Goal: Browse casually: Explore the website without a specific task or goal

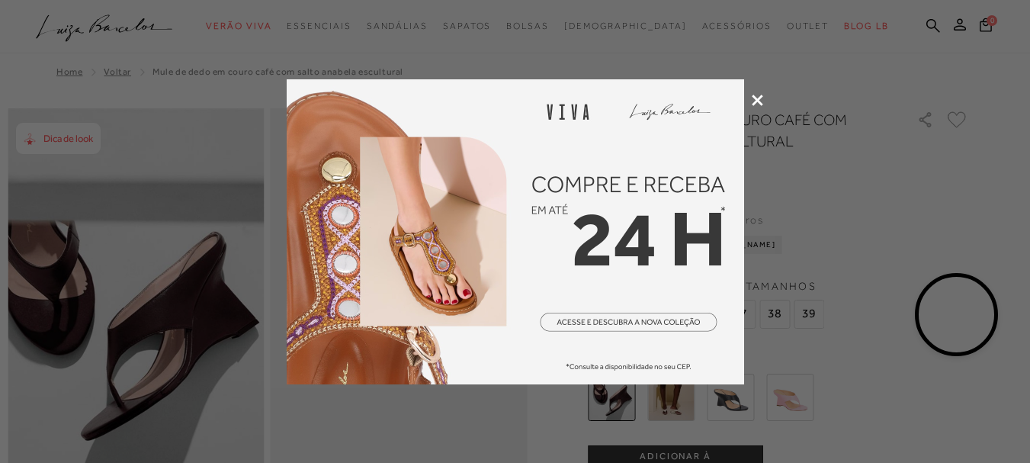
click at [759, 99] on icon at bounding box center [757, 100] width 11 height 11
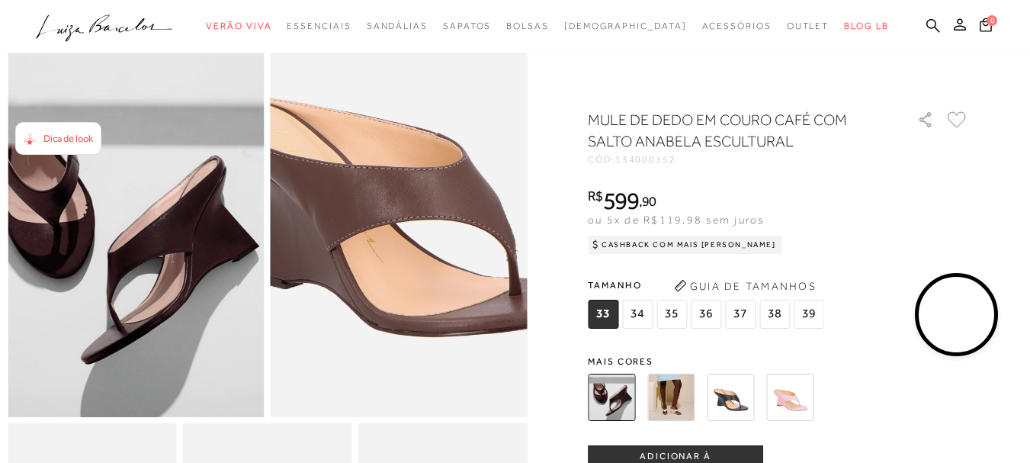
scroll to position [153, 0]
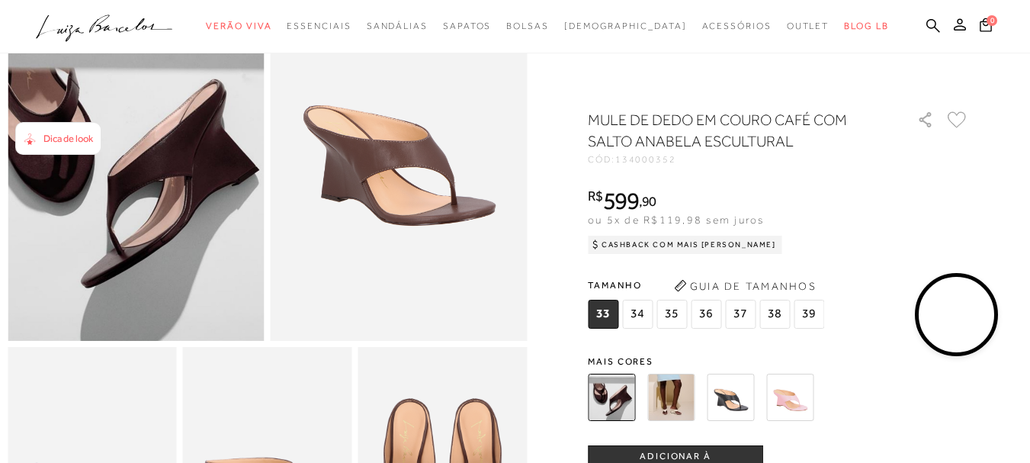
click at [974, 311] on video at bounding box center [957, 315] width 72 height 72
click at [961, 315] on video at bounding box center [957, 315] width 72 height 72
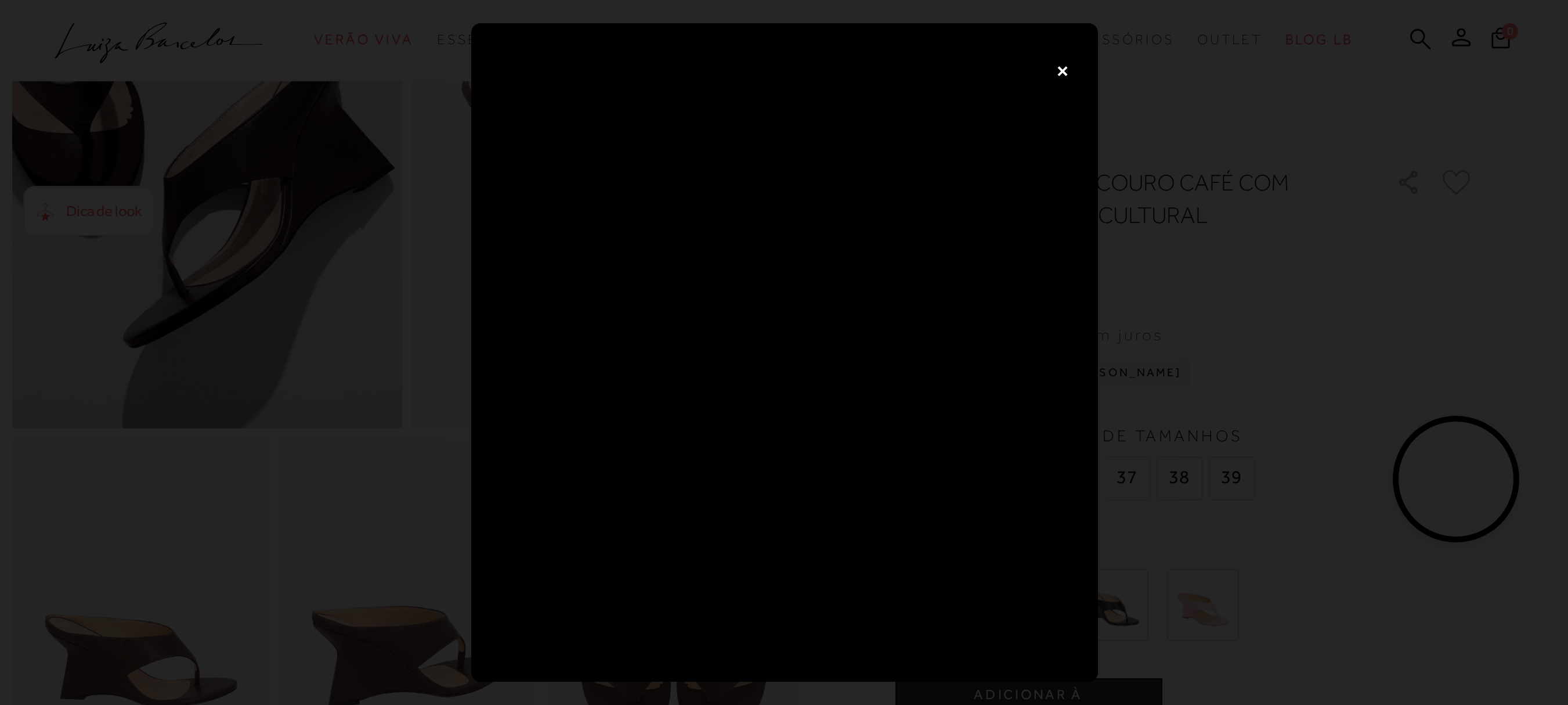
scroll to position [174, 0]
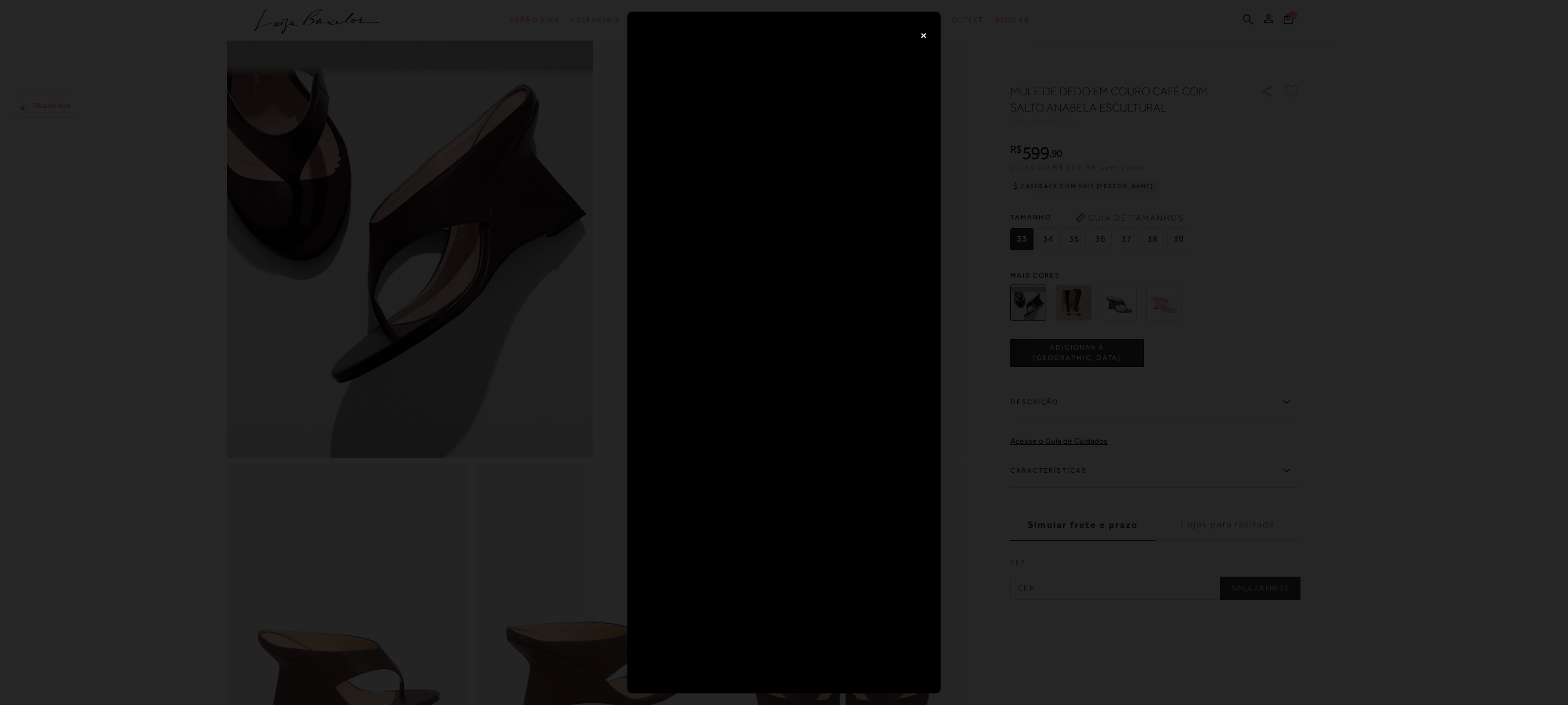
click at [783, 35] on button "×" at bounding box center [923, 35] width 24 height 24
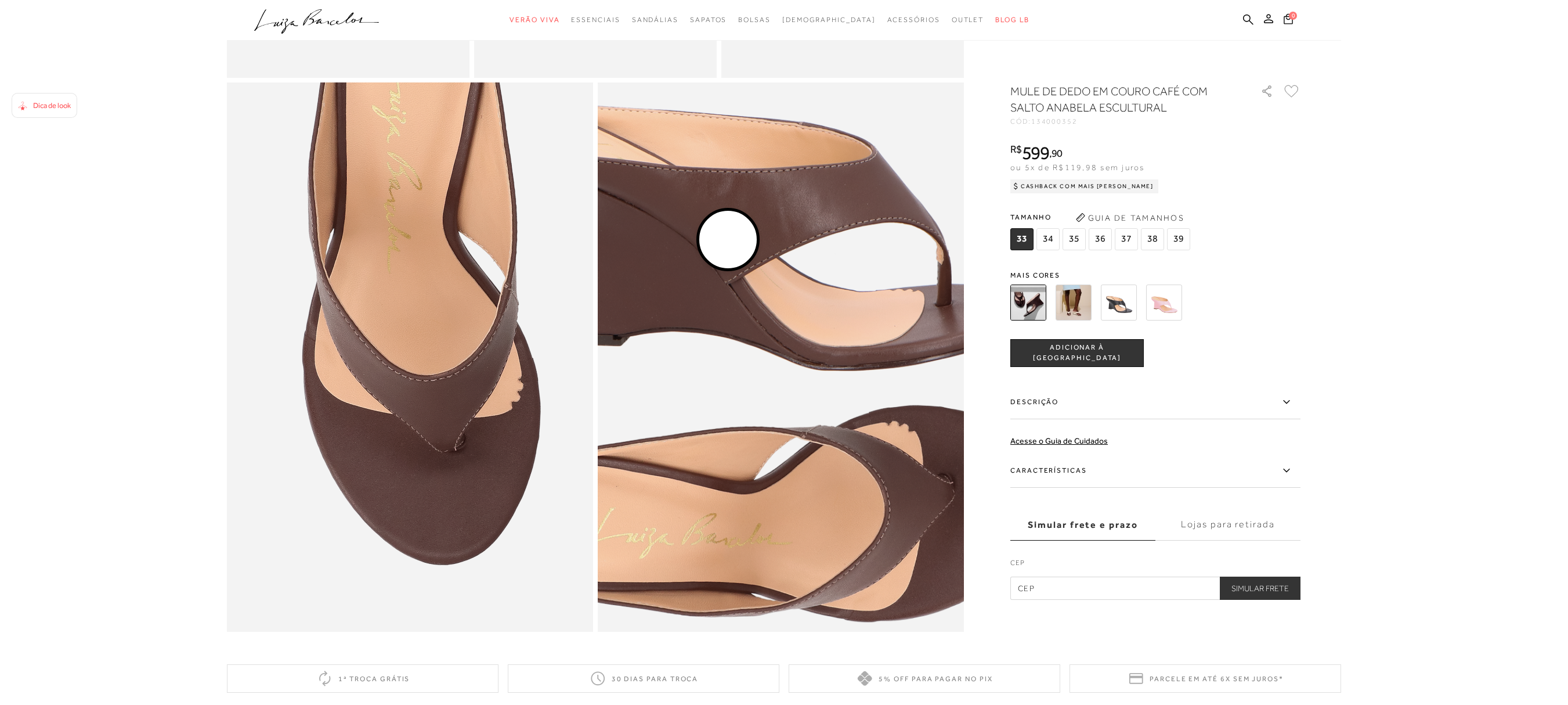
scroll to position [871, 0]
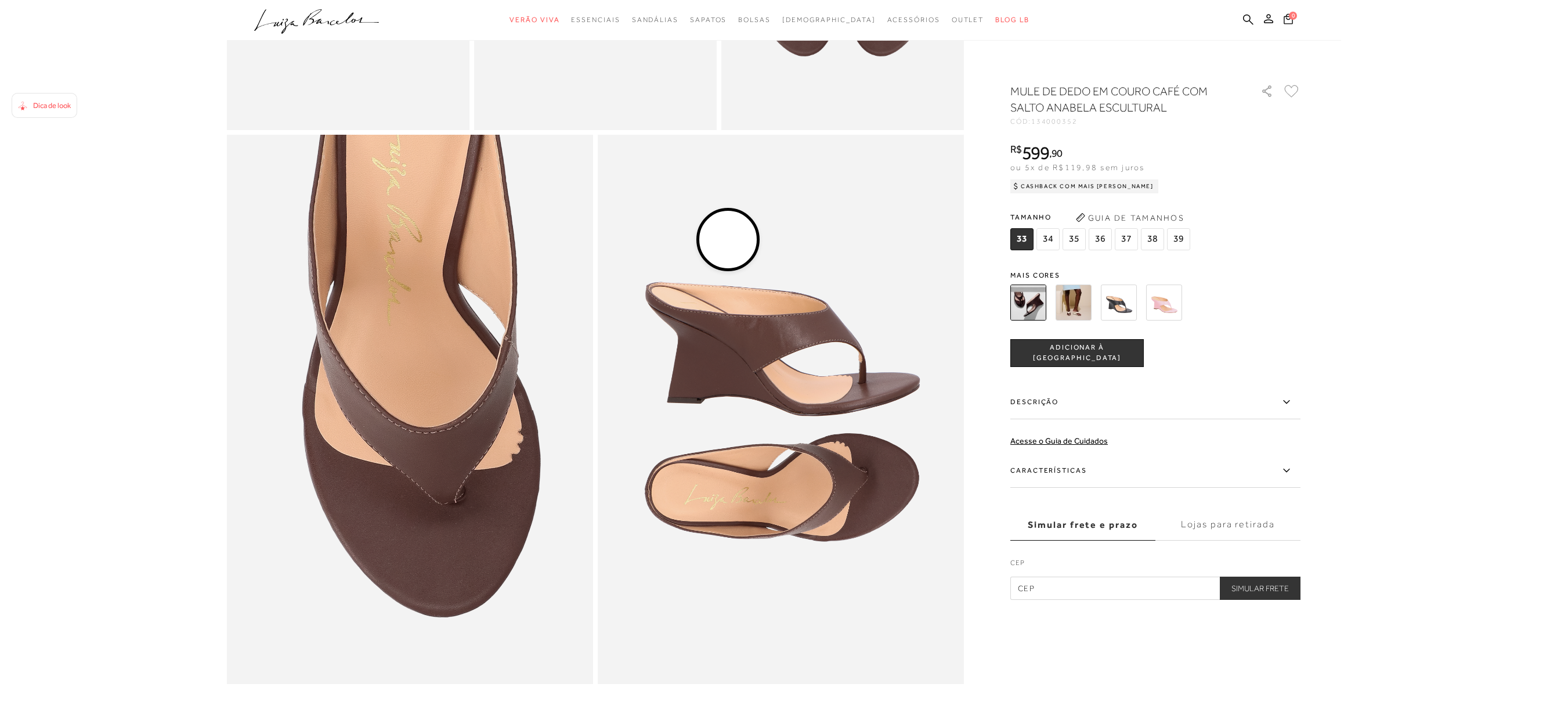
click at [783, 302] on img at bounding box center [1073, 302] width 36 height 36
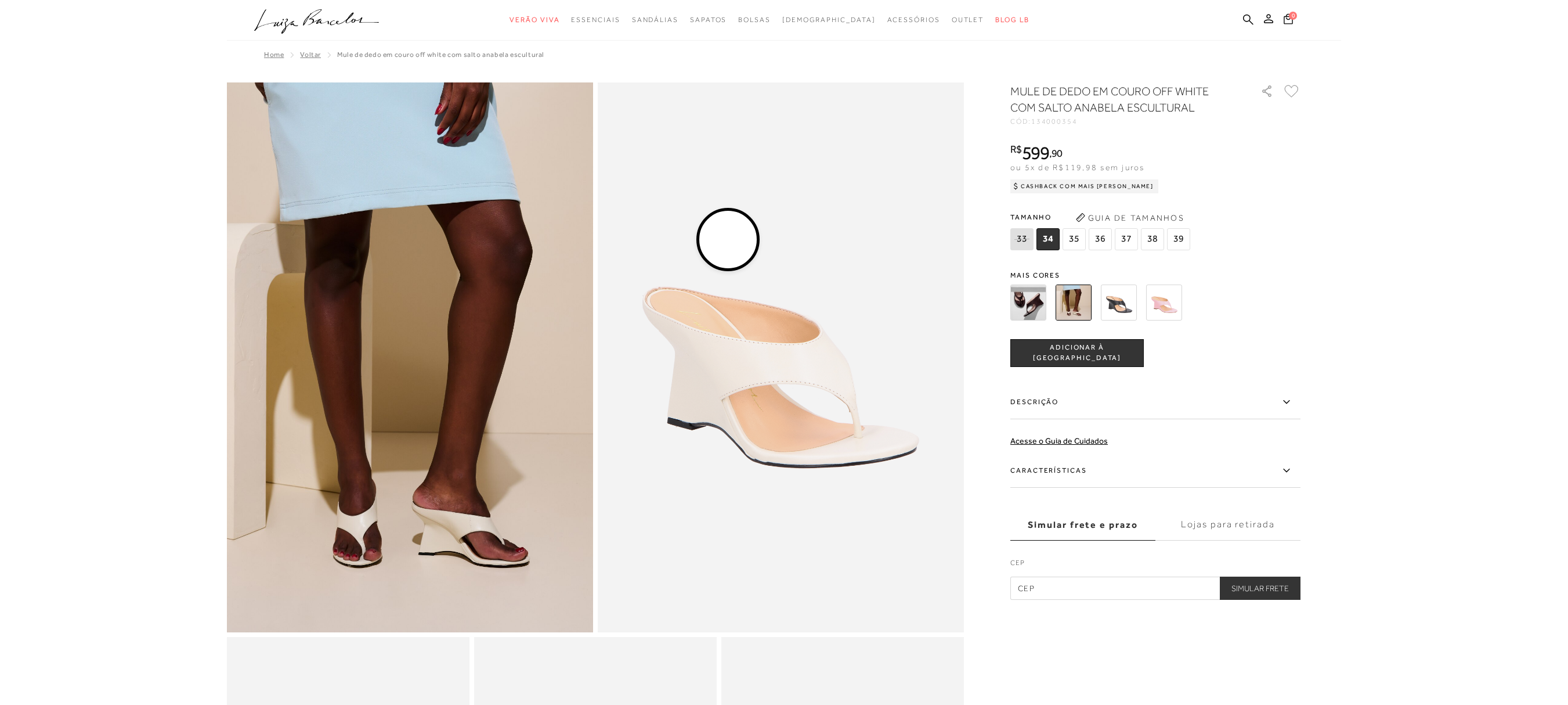
click at [783, 301] on img at bounding box center [1119, 302] width 36 height 36
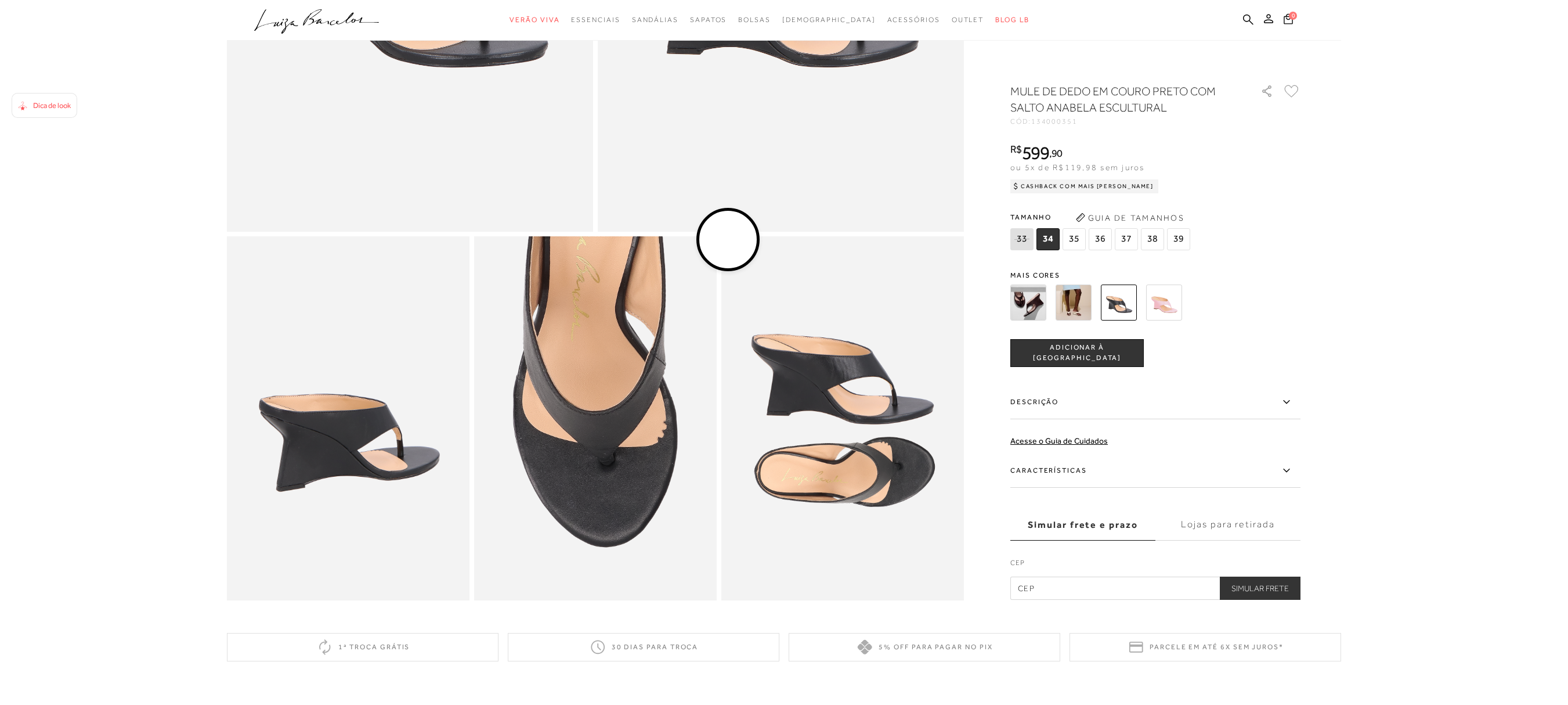
scroll to position [349, 0]
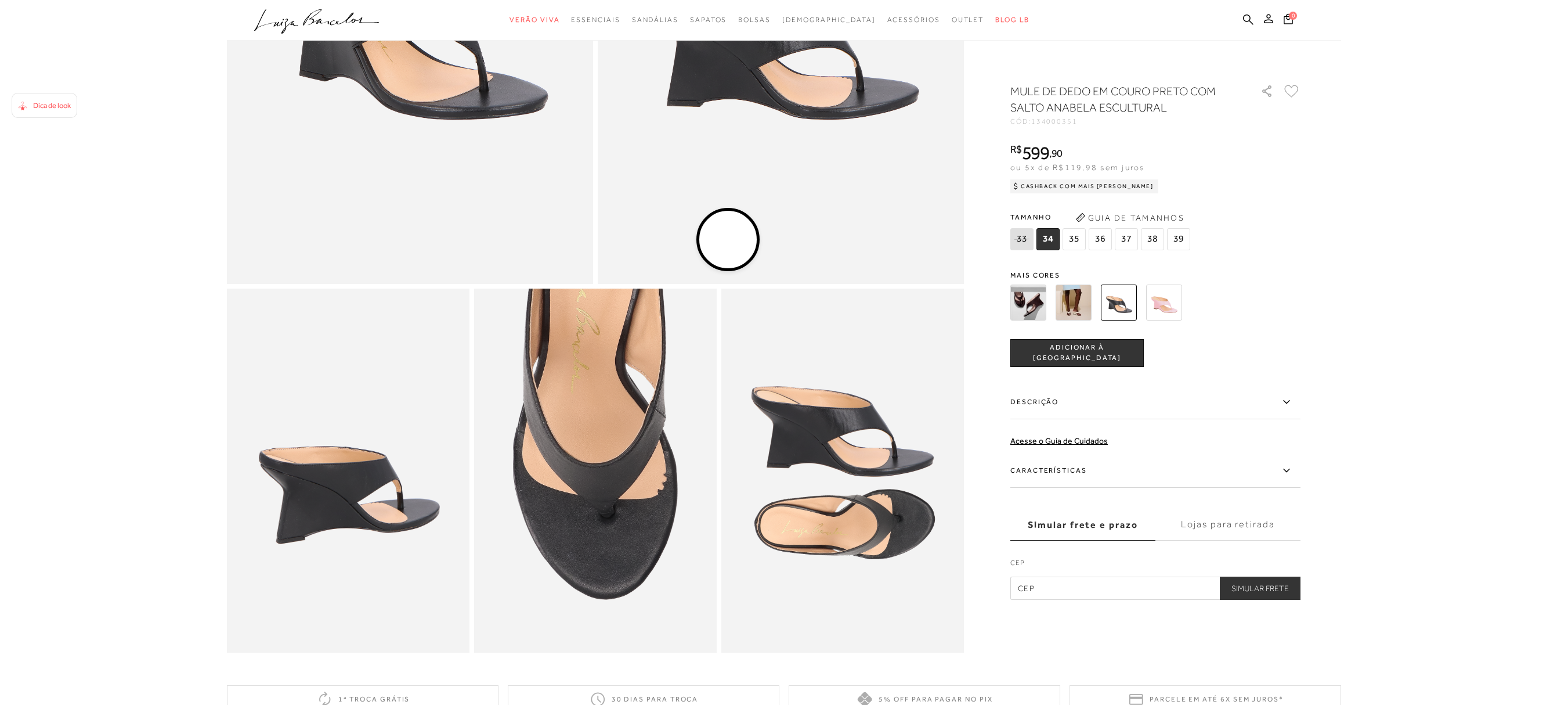
click at [783, 307] on img at bounding box center [1164, 302] width 36 height 36
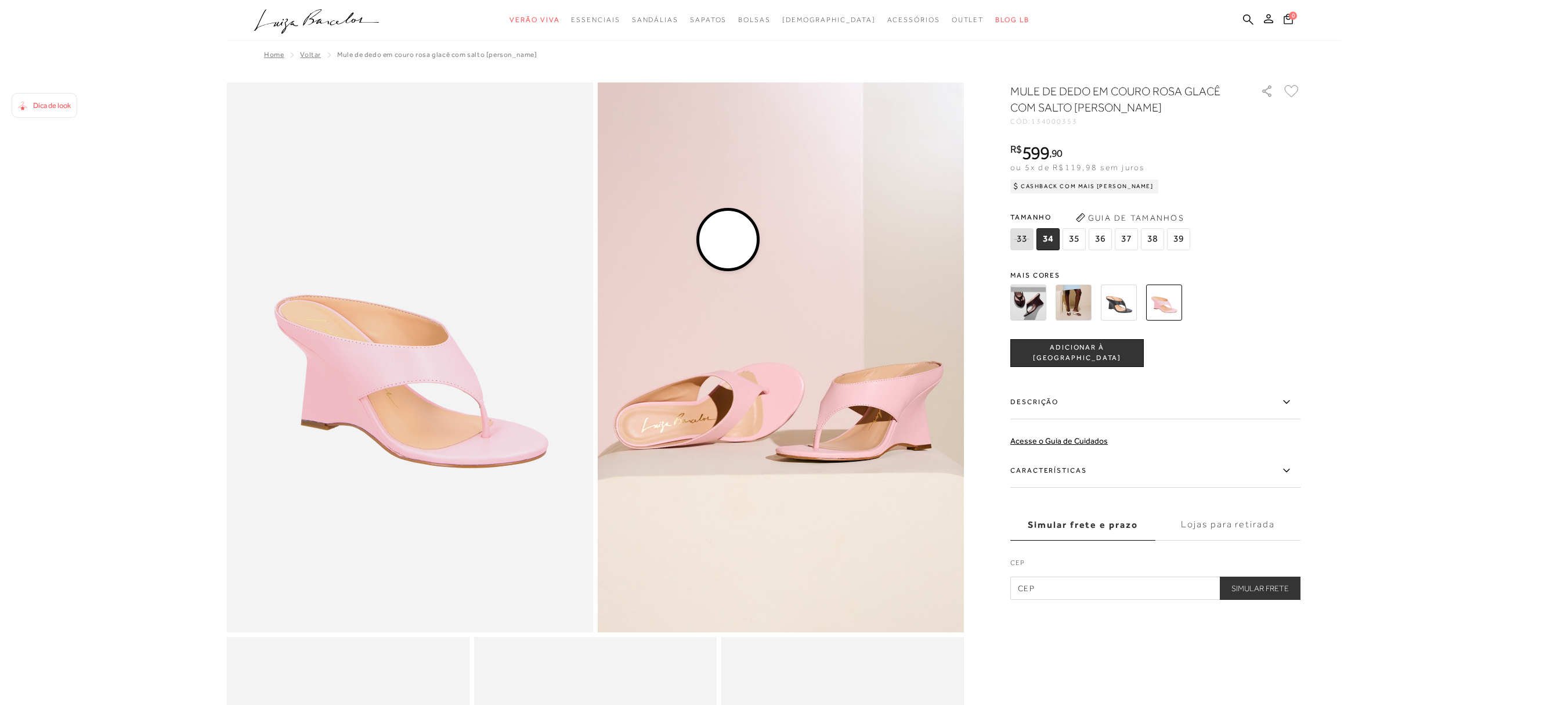
click at [352, 24] on icon ".a{fill-rule:evenodd;}" at bounding box center [317, 21] width 126 height 24
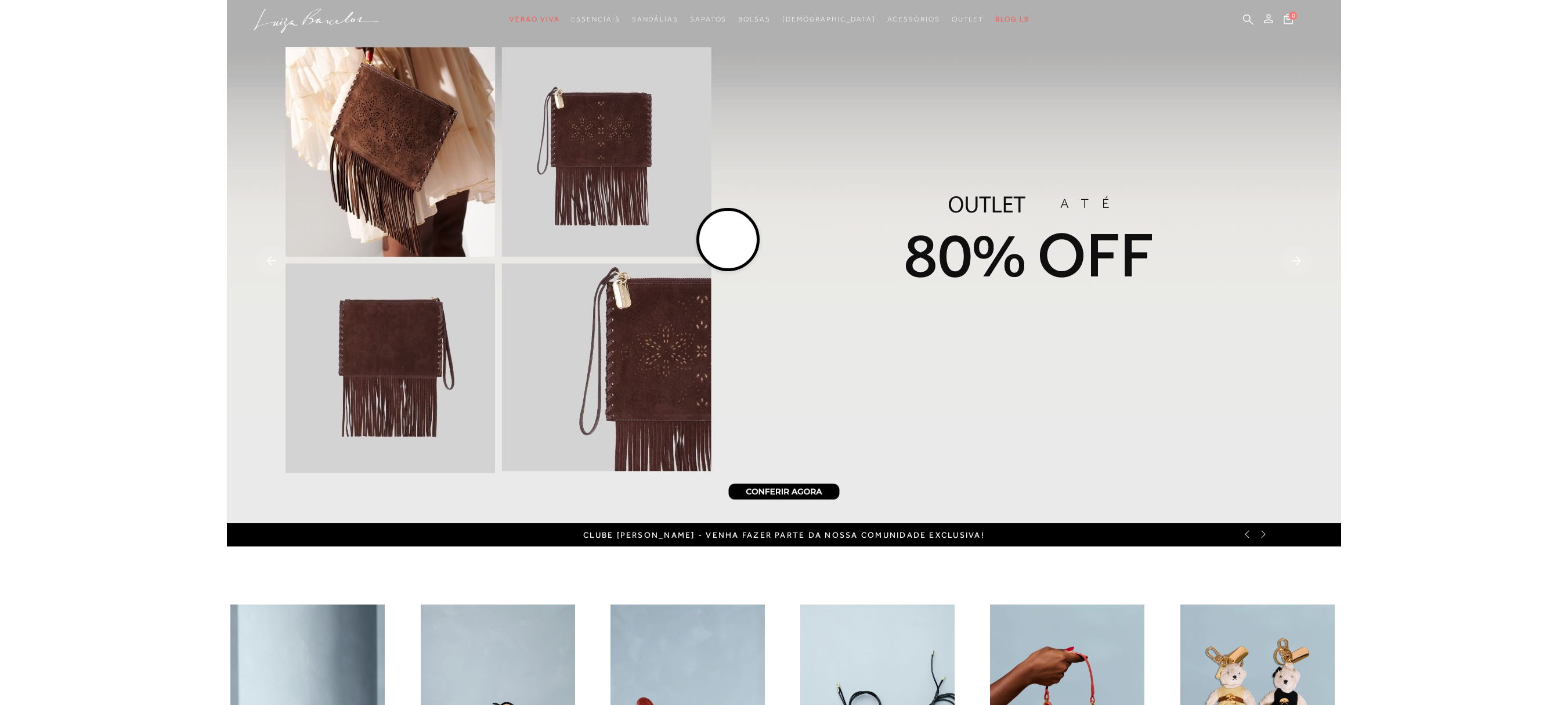
click at [783, 274] on img at bounding box center [784, 261] width 1114 height 523
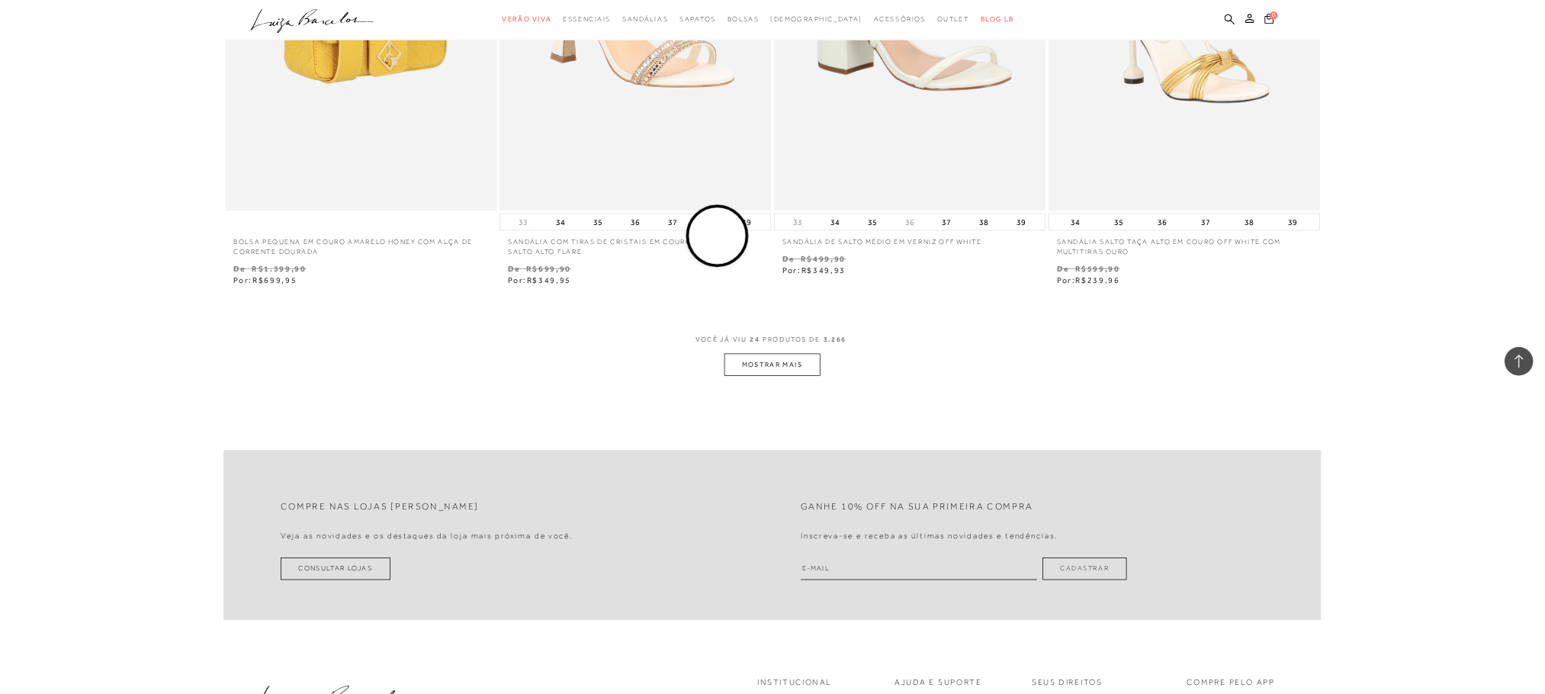
scroll to position [3912, 0]
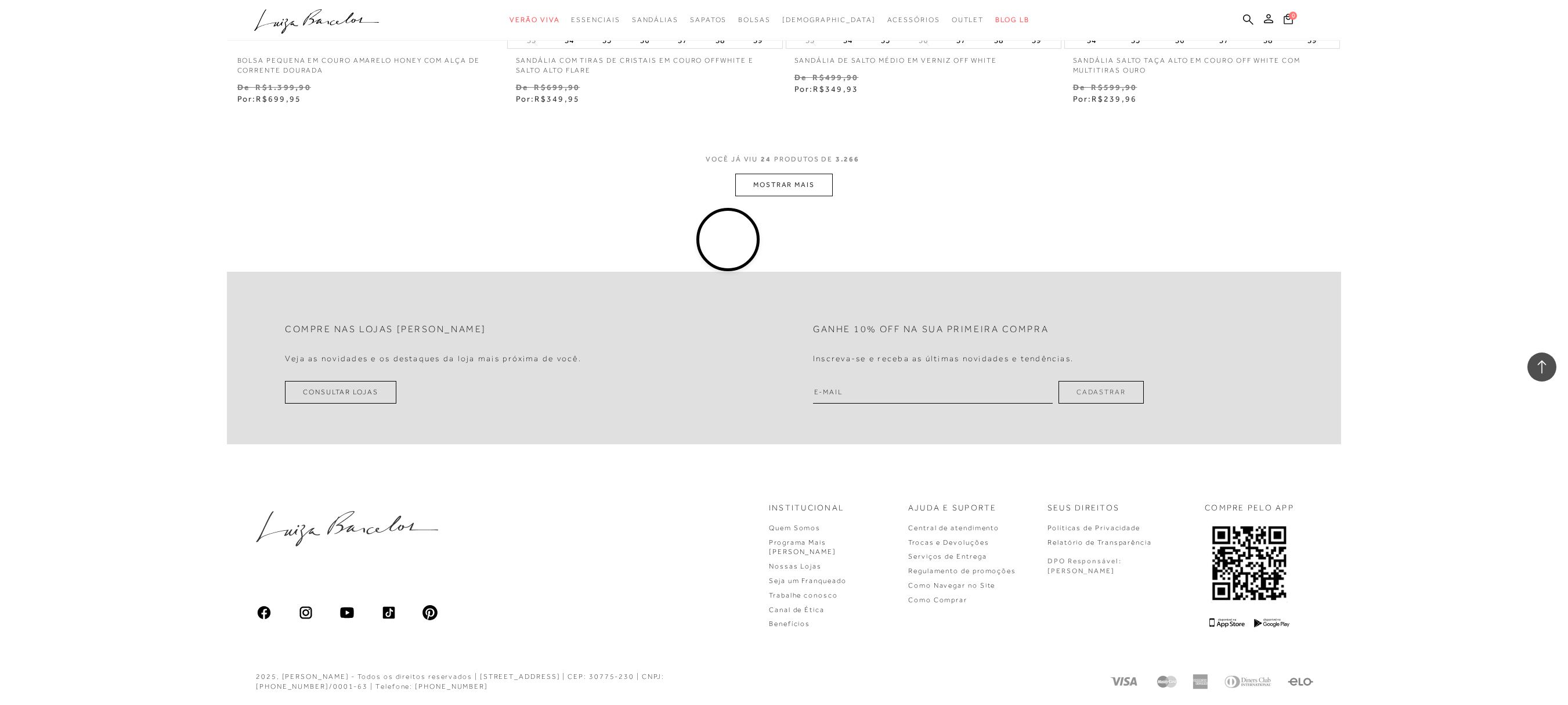
click at [783, 181] on button "MOSTRAR MAIS" at bounding box center [784, 185] width 97 height 23
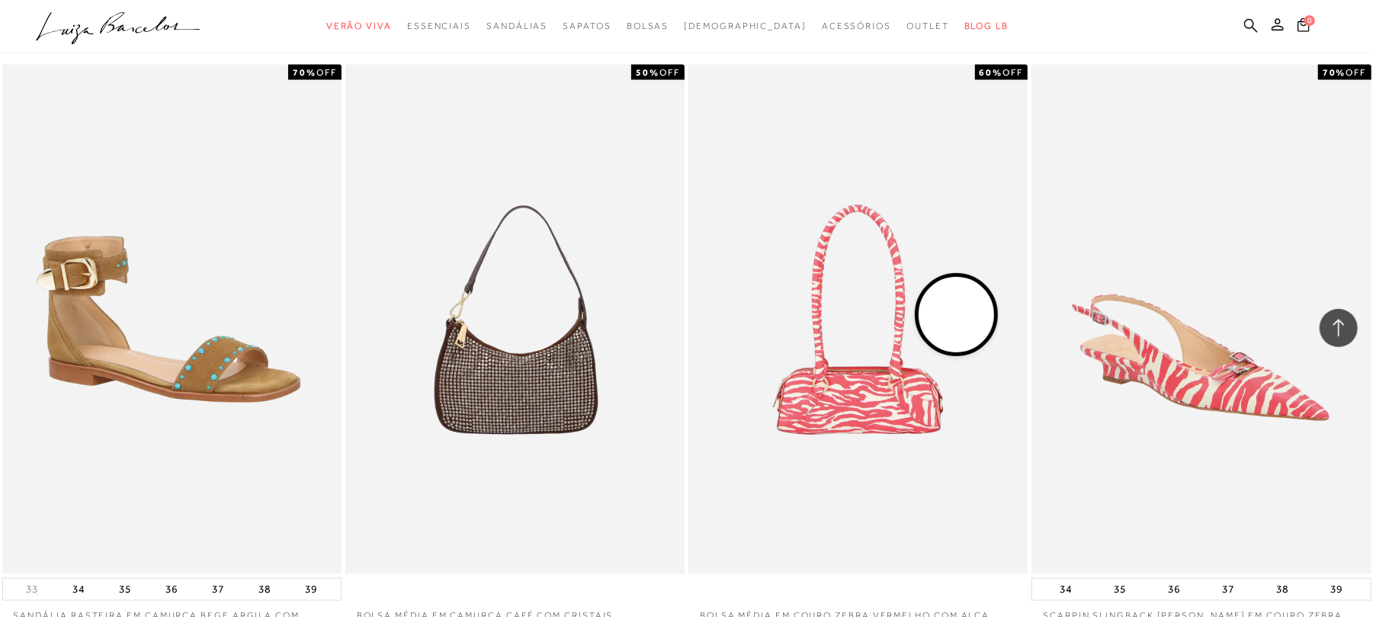
scroll to position [5437, 0]
